Goal: Task Accomplishment & Management: Use online tool/utility

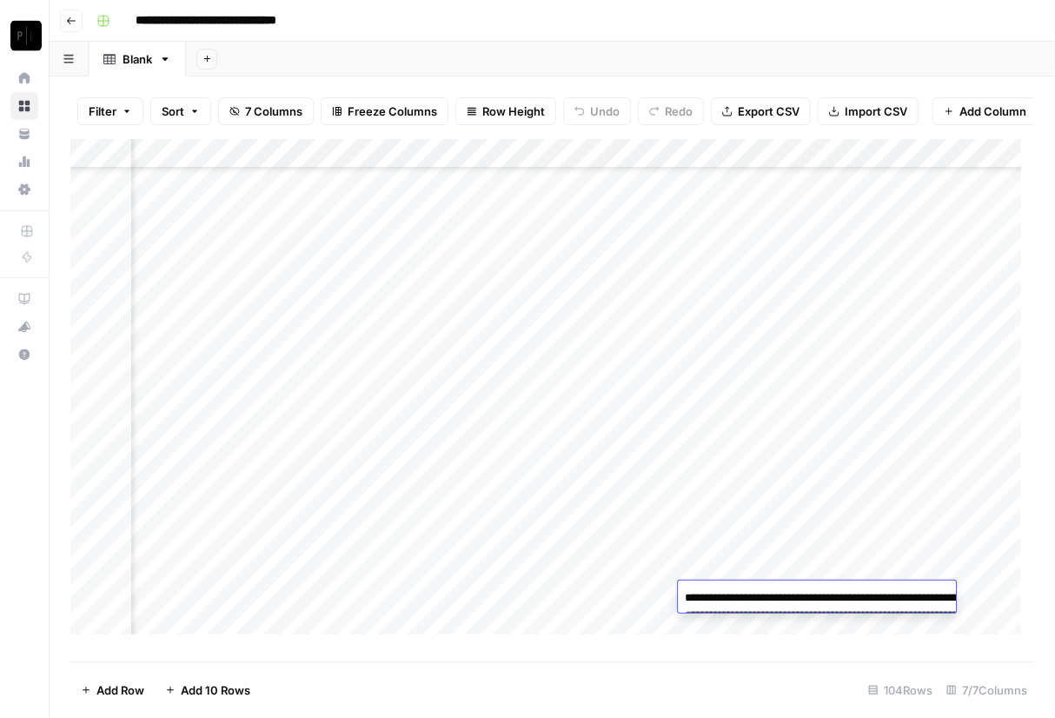
scroll to position [2634, 323]
click at [416, 443] on div "Add Column" at bounding box center [551, 393] width 963 height 509
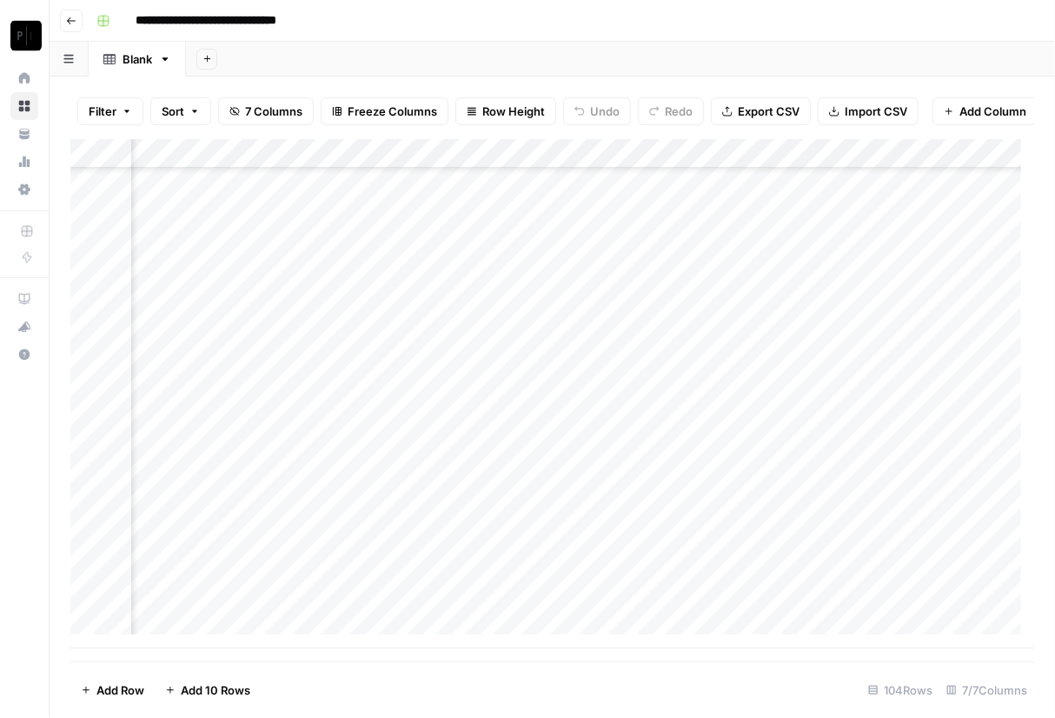
scroll to position [2634, 0]
click at [21, 24] on img "Workspace: Paragon Intel - Copyediting" at bounding box center [25, 35] width 31 height 31
click at [413, 23] on div "**********" at bounding box center [563, 21] width 948 height 28
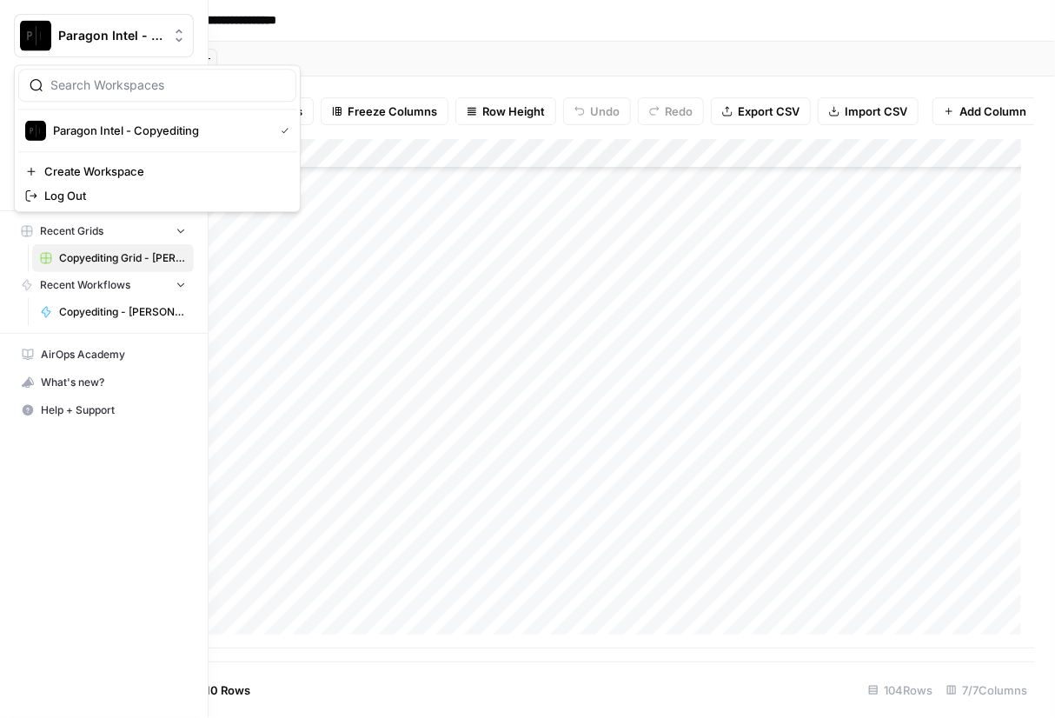
click at [24, 37] on img "Workspace: Paragon Intel - Copyediting" at bounding box center [35, 35] width 31 height 31
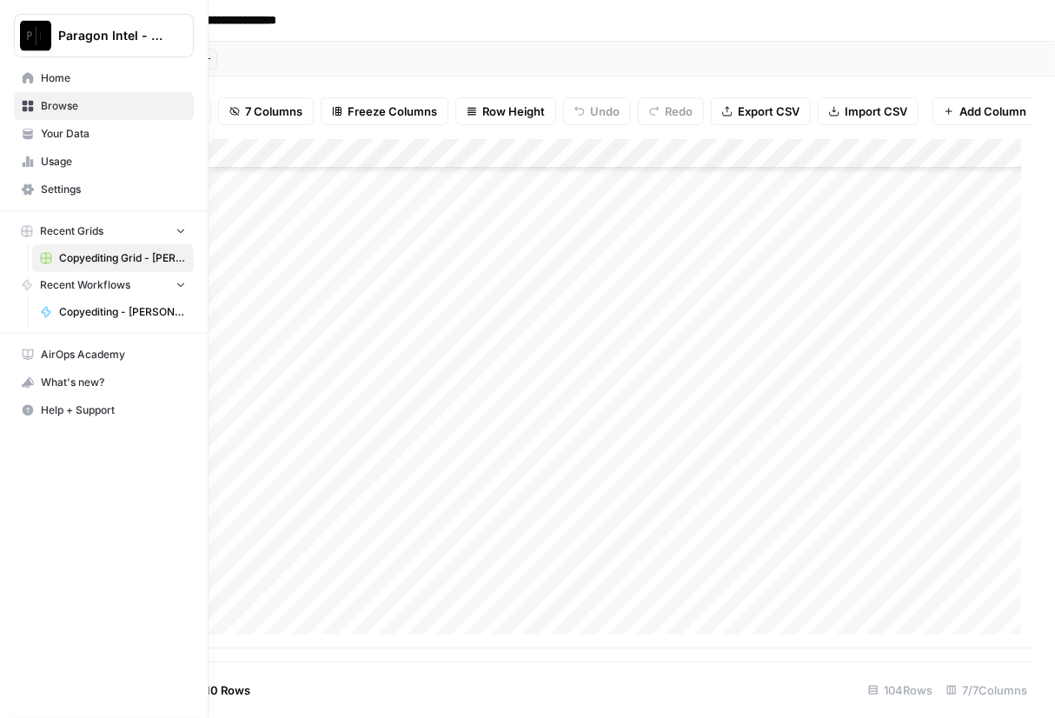
click at [24, 37] on img "Workspace: Paragon Intel - Copyediting" at bounding box center [35, 35] width 31 height 31
click at [60, 108] on span "Browse" at bounding box center [113, 106] width 145 height 16
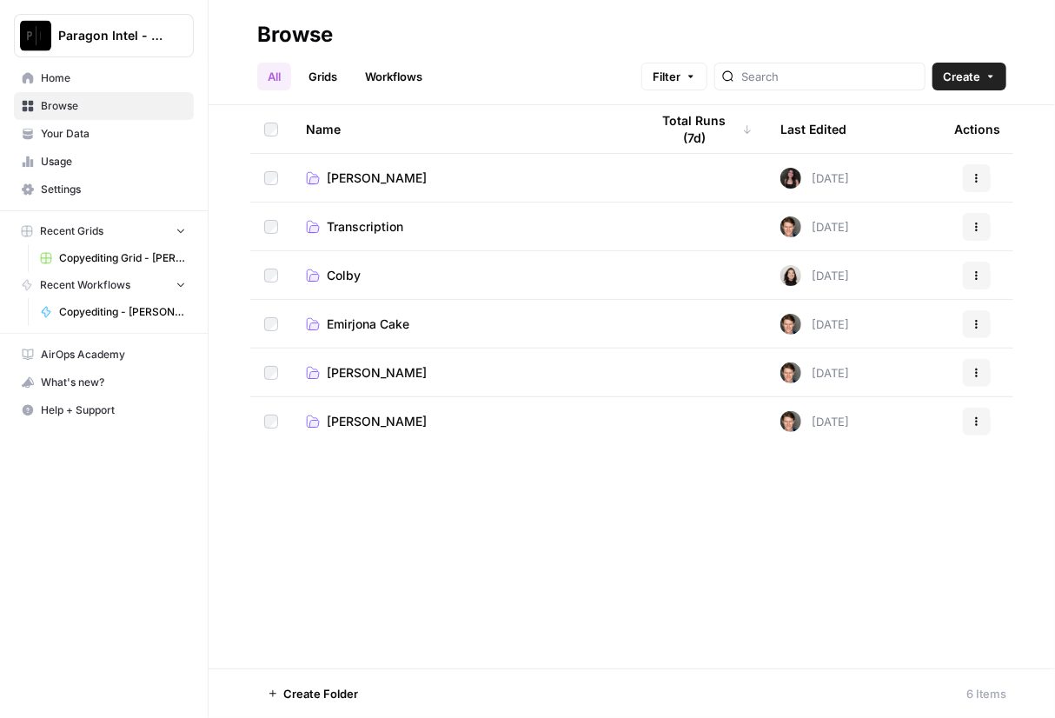
click at [390, 317] on span "Emirjona Cake" at bounding box center [368, 323] width 83 height 17
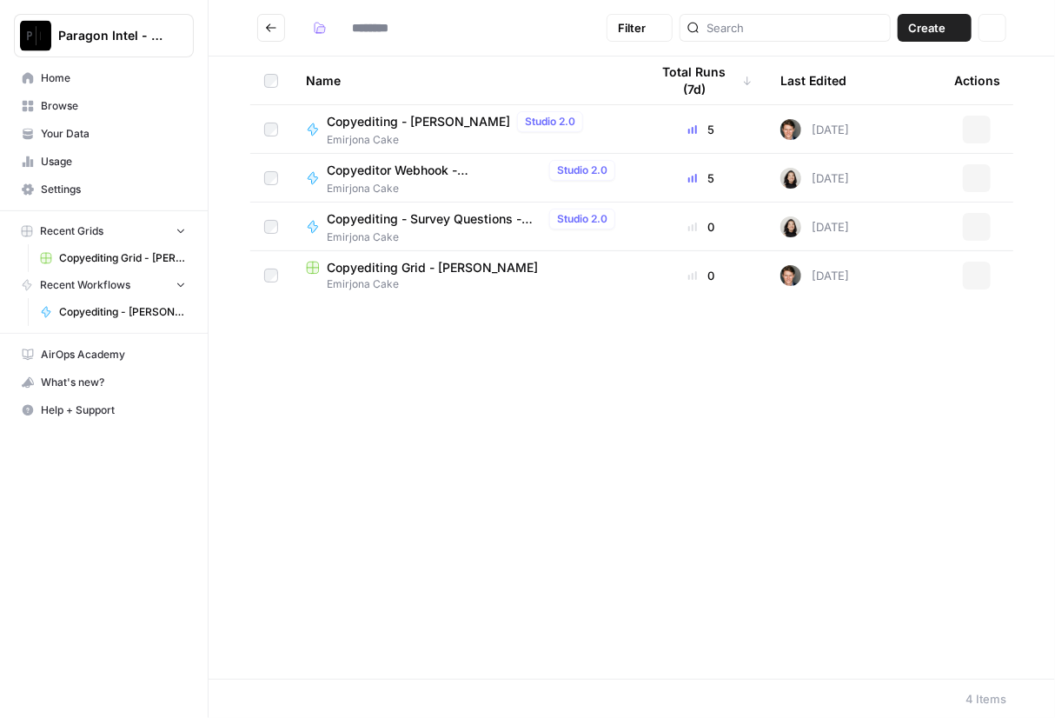
type input "**********"
click at [461, 117] on span "Copyediting - [PERSON_NAME]" at bounding box center [418, 121] width 183 height 17
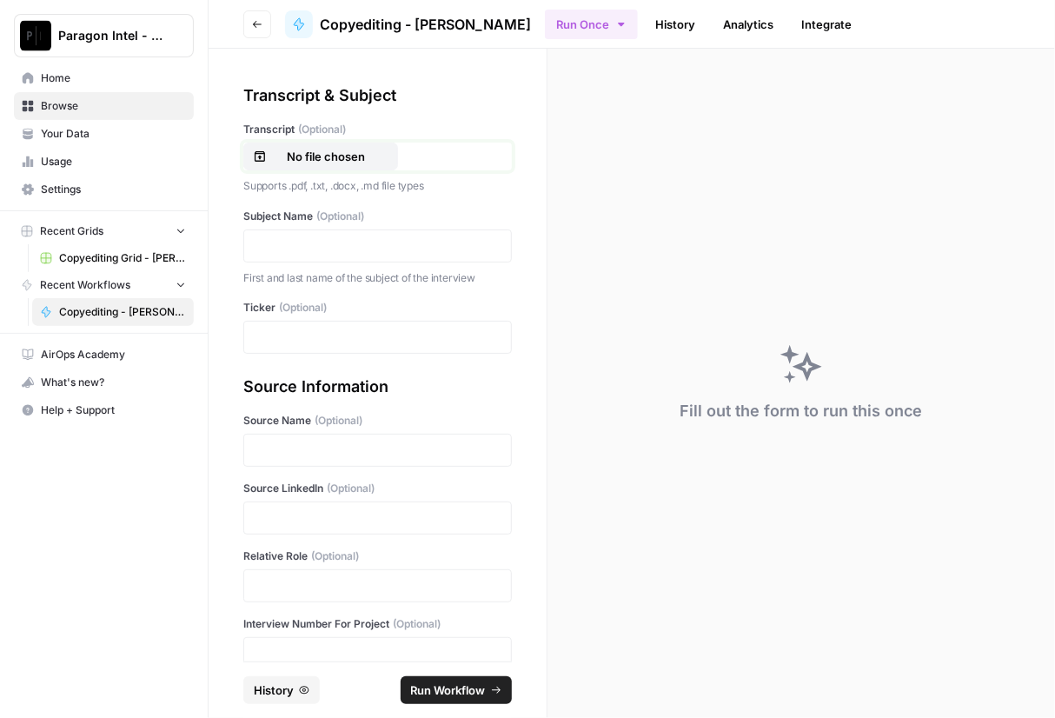
click at [314, 169] on button "No file chosen" at bounding box center [320, 156] width 155 height 28
click at [298, 248] on p at bounding box center [378, 245] width 246 height 17
click at [304, 336] on p at bounding box center [378, 336] width 246 height 17
click at [295, 453] on p at bounding box center [378, 449] width 246 height 17
click at [288, 509] on p at bounding box center [378, 517] width 246 height 17
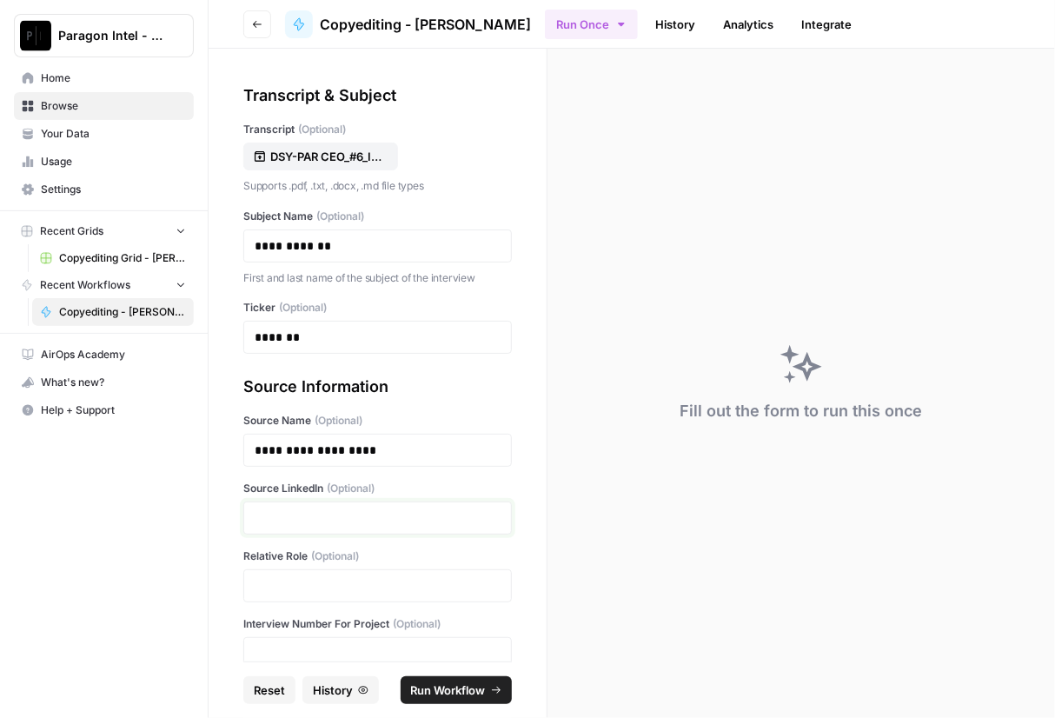
click at [314, 514] on p at bounding box center [378, 517] width 246 height 17
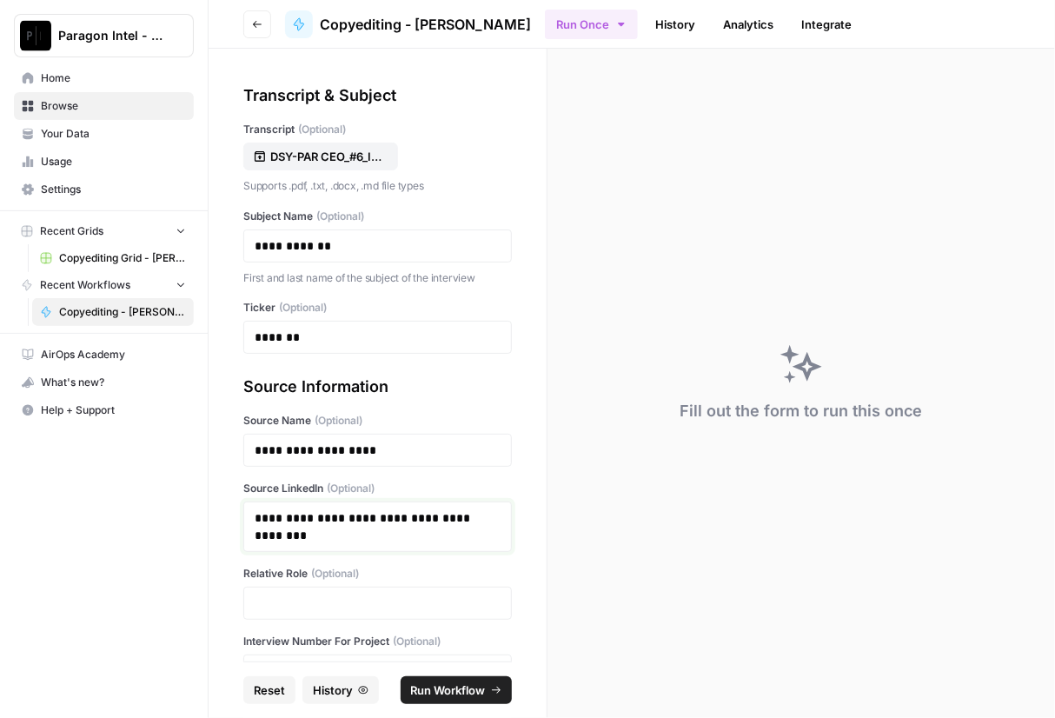
scroll to position [120, 0]
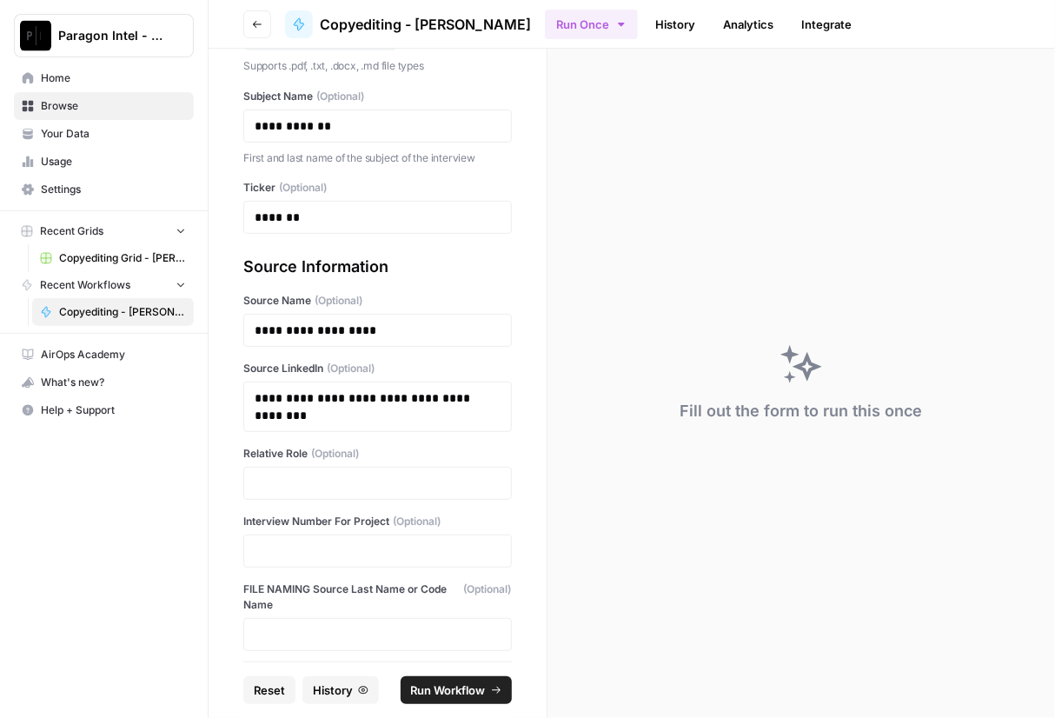
click at [268, 463] on div "Relative Role (Optional)" at bounding box center [377, 473] width 268 height 54
click at [269, 481] on p at bounding box center [378, 482] width 246 height 17
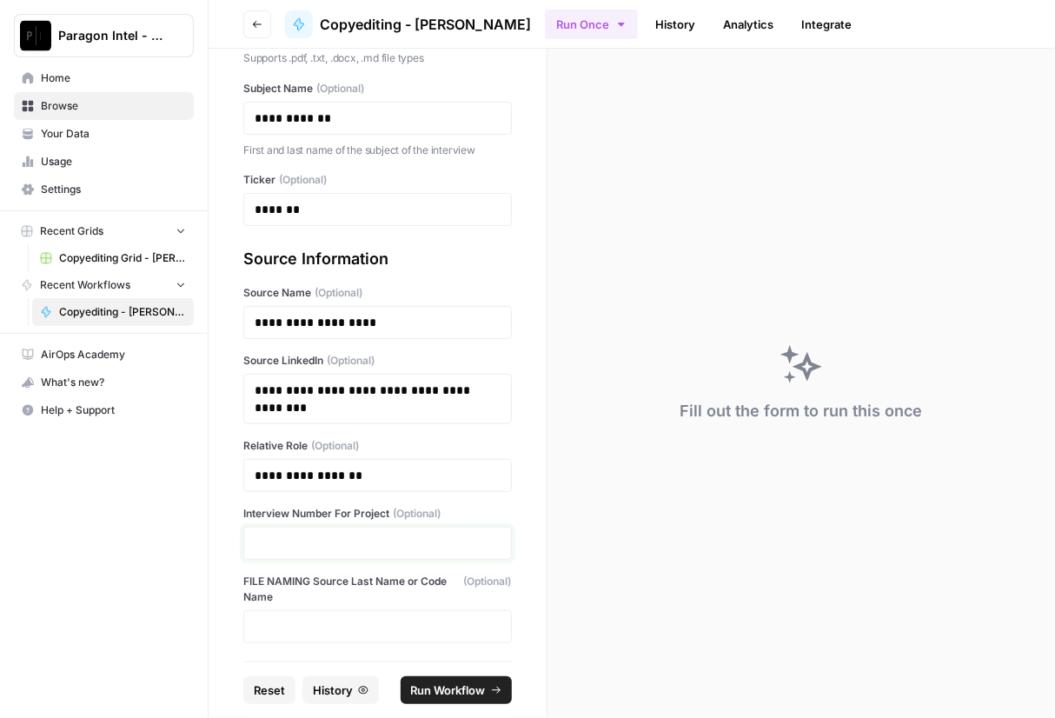
click at [319, 540] on p at bounding box center [378, 542] width 246 height 17
click at [454, 685] on span "Run Workflow" at bounding box center [448, 689] width 75 height 17
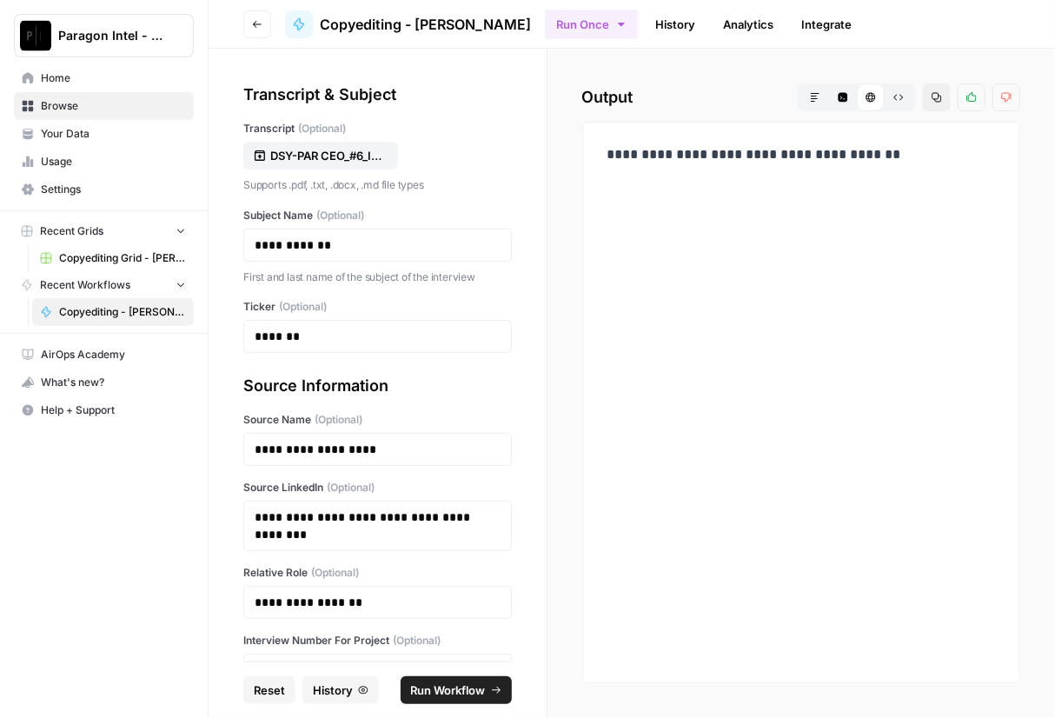
scroll to position [0, 0]
click at [59, 102] on span "Browse" at bounding box center [113, 106] width 145 height 16
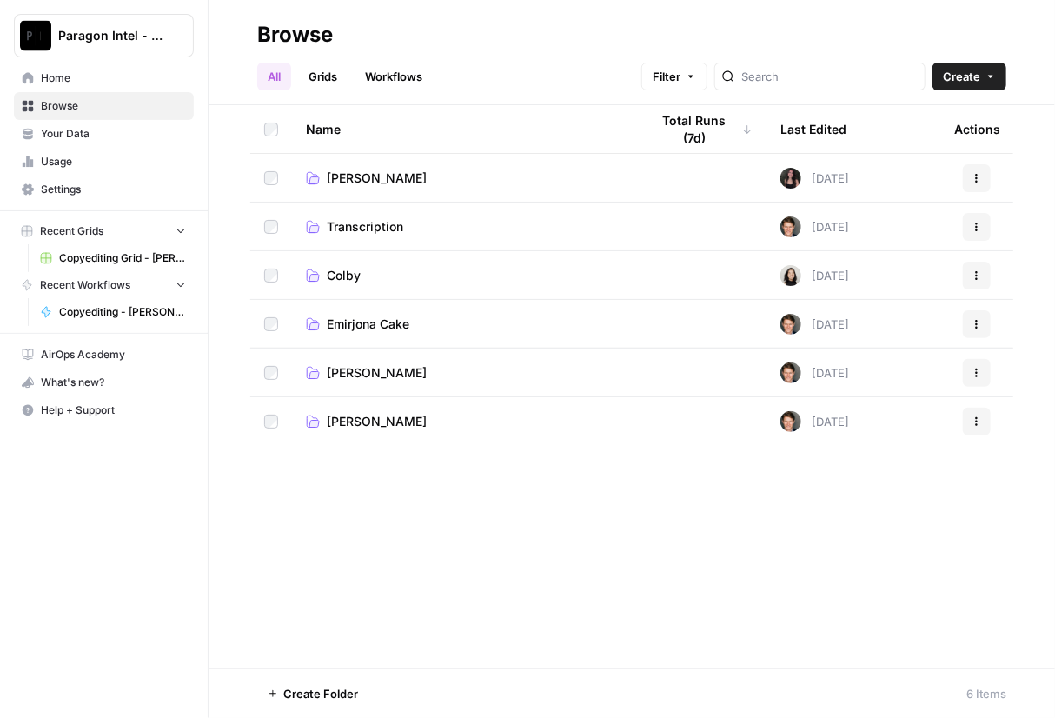
click at [381, 321] on span "Emirjona Cake" at bounding box center [368, 323] width 83 height 17
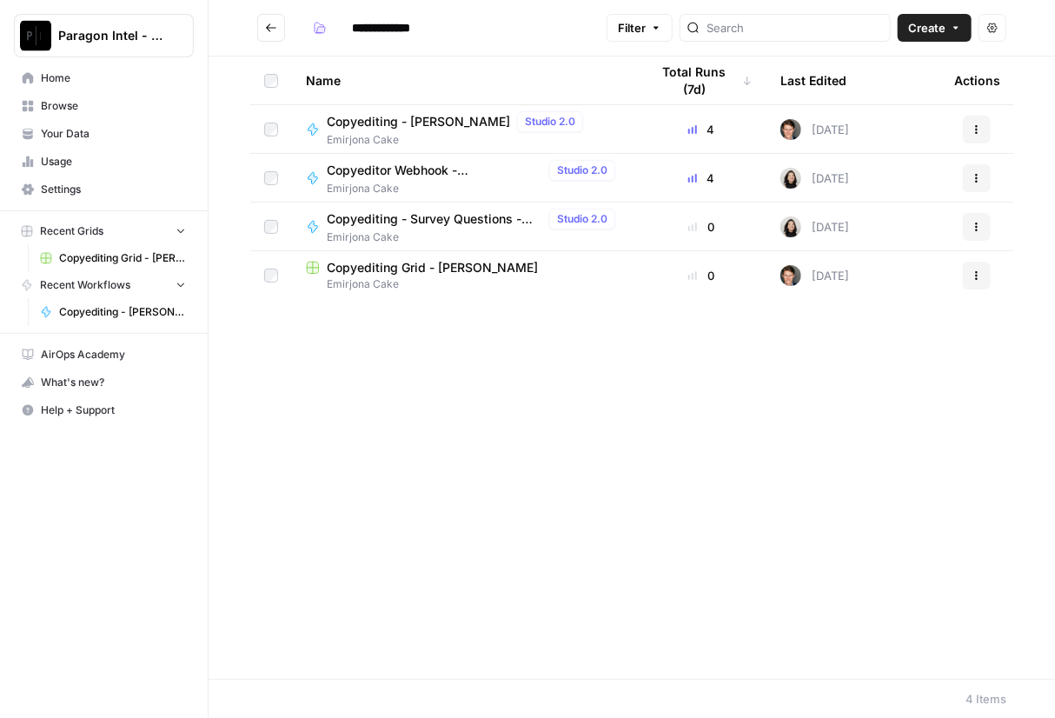
click at [368, 122] on span "Copyediting - [PERSON_NAME]" at bounding box center [418, 121] width 183 height 17
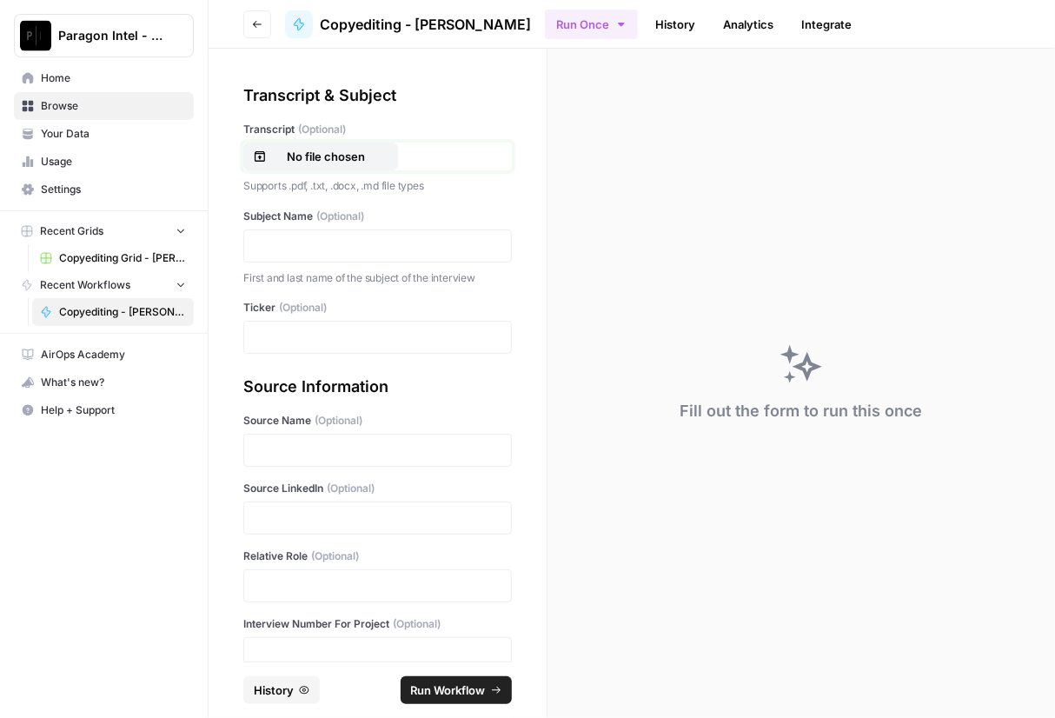
click at [356, 151] on p "No file chosen" at bounding box center [325, 156] width 111 height 17
click at [302, 253] on p at bounding box center [378, 245] width 246 height 17
click at [284, 337] on p at bounding box center [378, 336] width 246 height 17
click at [292, 445] on p at bounding box center [378, 449] width 246 height 17
click at [289, 584] on p at bounding box center [378, 585] width 246 height 17
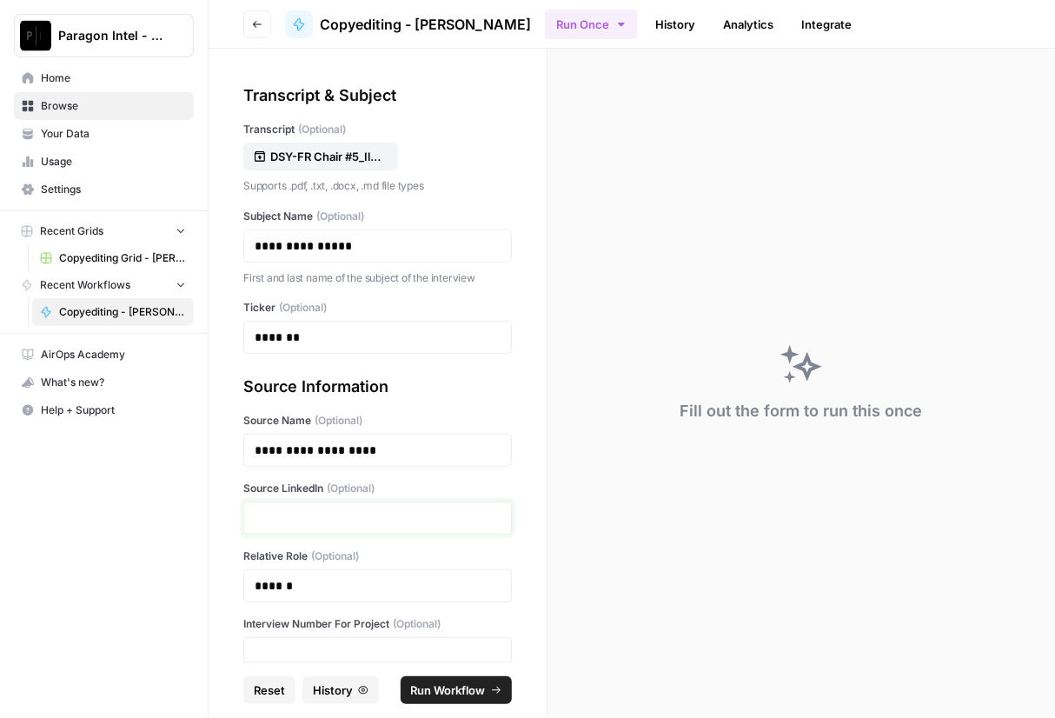
click at [353, 509] on p at bounding box center [378, 517] width 246 height 17
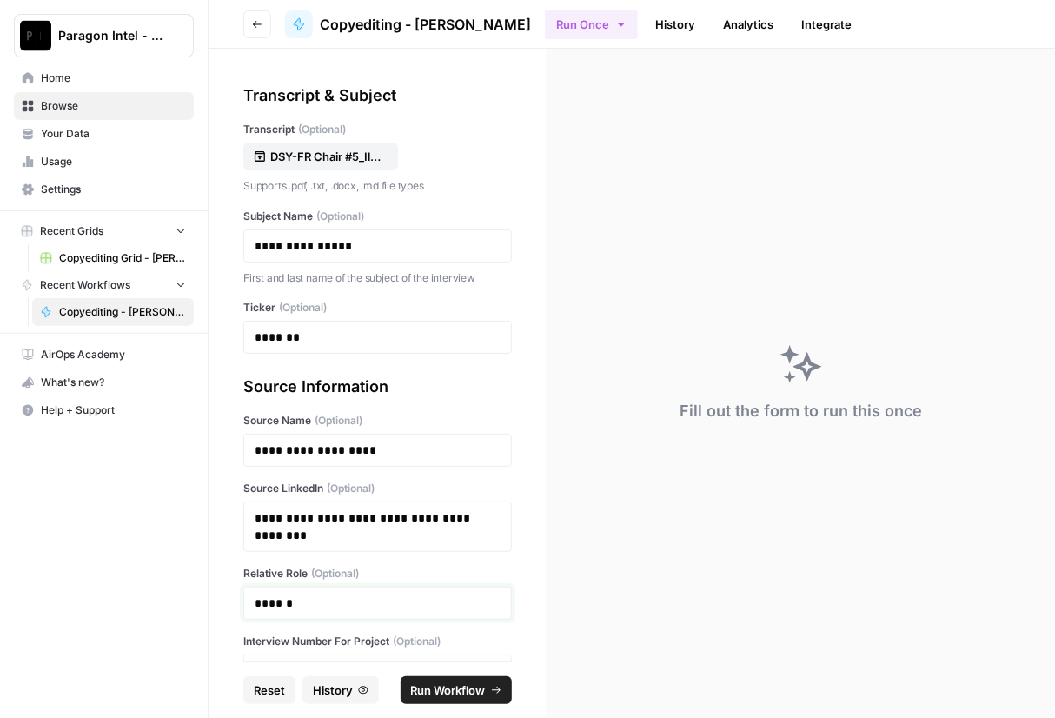
click at [341, 601] on p "******" at bounding box center [371, 602] width 233 height 17
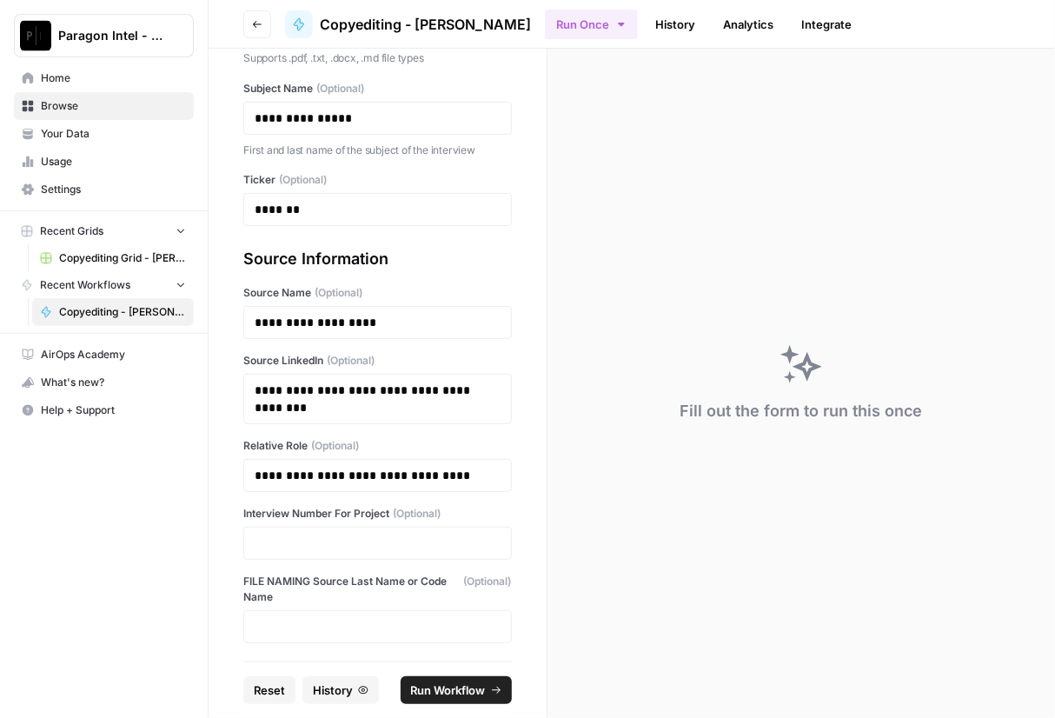
click at [282, 553] on div at bounding box center [377, 542] width 268 height 33
click at [289, 539] on p at bounding box center [378, 542] width 246 height 17
click at [429, 678] on button "Run Workflow" at bounding box center [455, 690] width 111 height 28
